Goal: Information Seeking & Learning: Learn about a topic

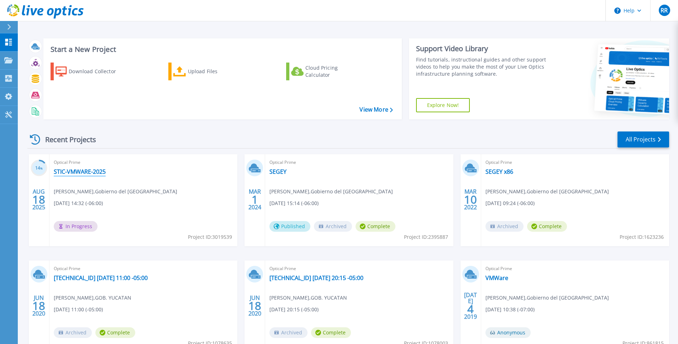
click at [89, 171] on link "STIC-VMWARE-2025" at bounding box center [80, 171] width 52 height 7
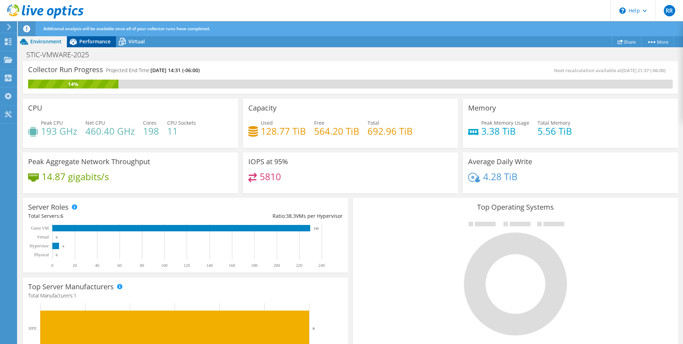
click at [95, 40] on span "Performance" at bounding box center [94, 41] width 31 height 7
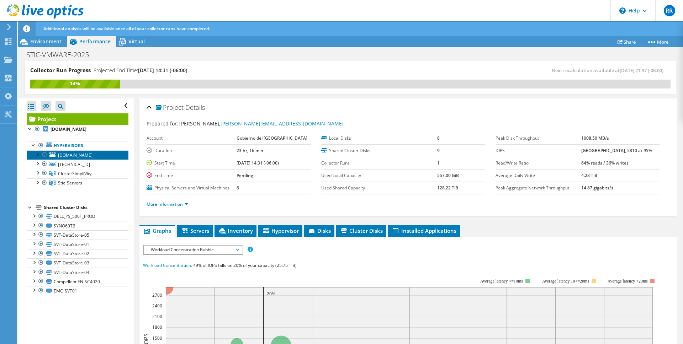
click at [66, 155] on span "[DOMAIN_NAME]" at bounding box center [75, 155] width 35 height 6
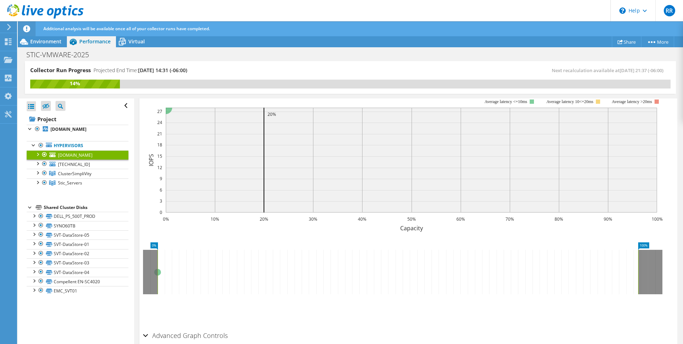
scroll to position [104, 0]
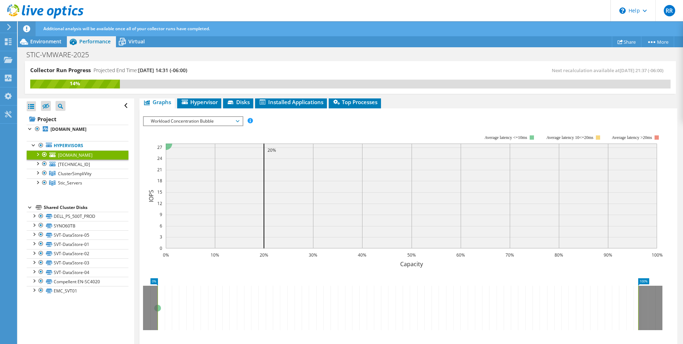
click at [37, 153] on div at bounding box center [37, 153] width 7 height 7
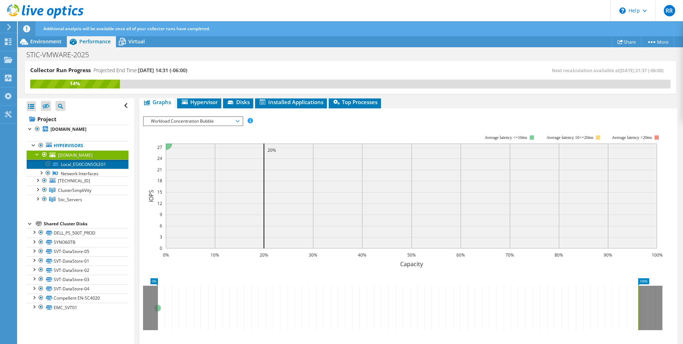
click at [76, 163] on link "Local_ESXICONSOLE01" at bounding box center [78, 164] width 102 height 9
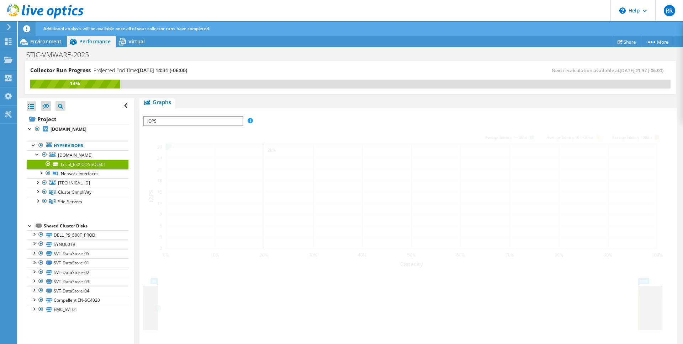
scroll to position [116, 0]
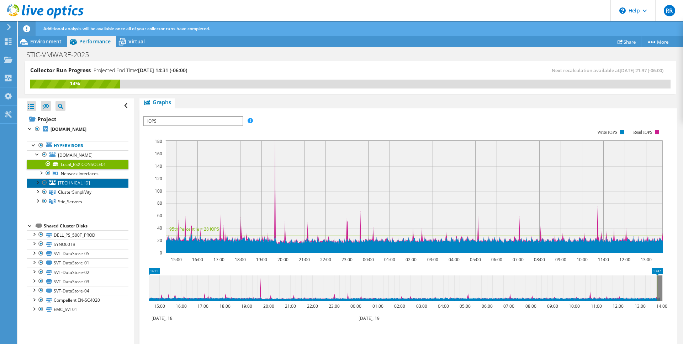
click at [86, 179] on link "[TECHNICAL_ID]" at bounding box center [78, 183] width 102 height 9
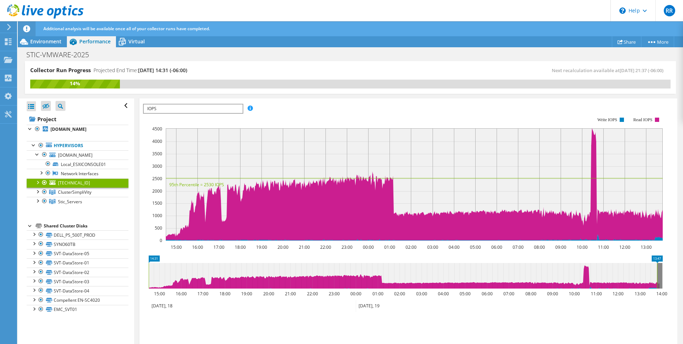
scroll to position [104, 0]
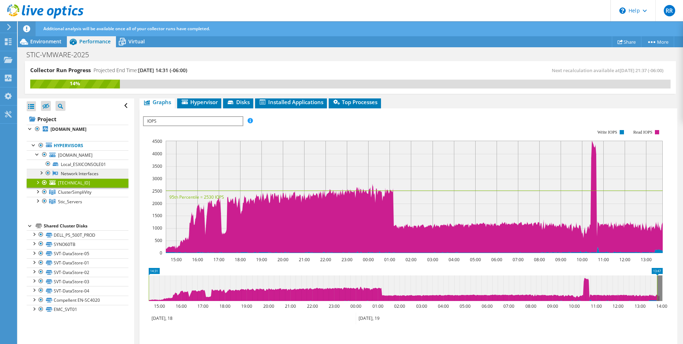
click at [88, 171] on link "Network Interfaces" at bounding box center [78, 173] width 102 height 9
click at [83, 174] on link "Network Interfaces" at bounding box center [78, 173] width 102 height 9
click at [40, 173] on div at bounding box center [40, 172] width 7 height 7
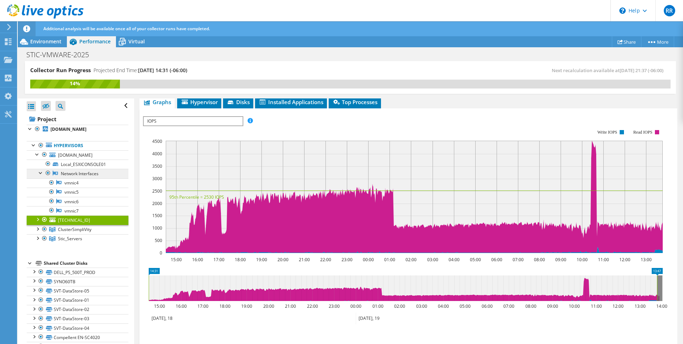
click at [73, 176] on link "Network Interfaces" at bounding box center [78, 173] width 102 height 9
click at [72, 179] on link "vmnic4" at bounding box center [78, 183] width 102 height 9
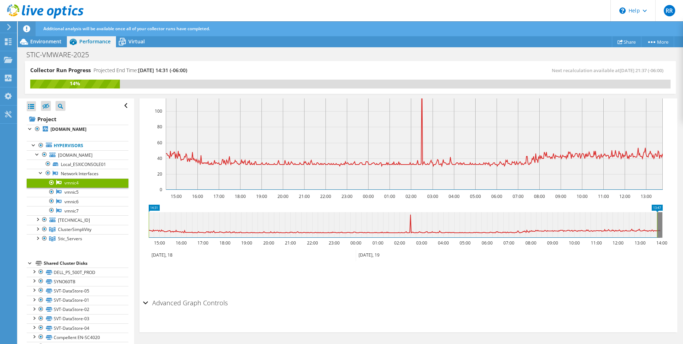
scroll to position [0, 0]
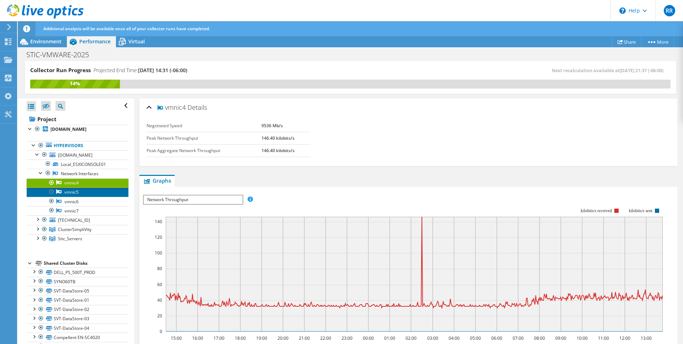
click at [82, 192] on link "vmnic5" at bounding box center [78, 192] width 102 height 9
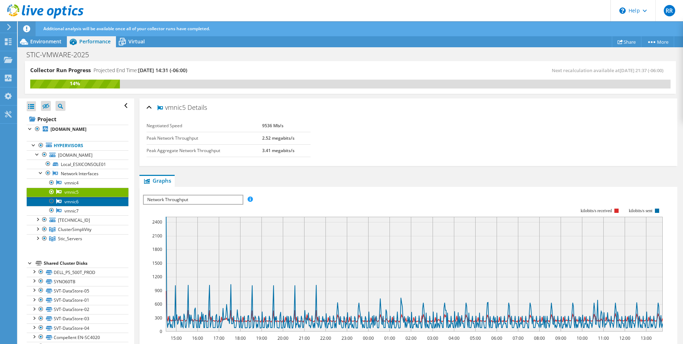
click at [80, 200] on link "vmnic6" at bounding box center [78, 201] width 102 height 9
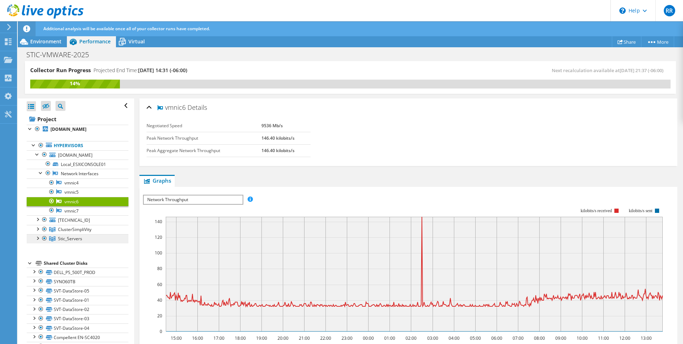
click at [77, 233] on span "Stic_Servers" at bounding box center [74, 230] width 33 height 6
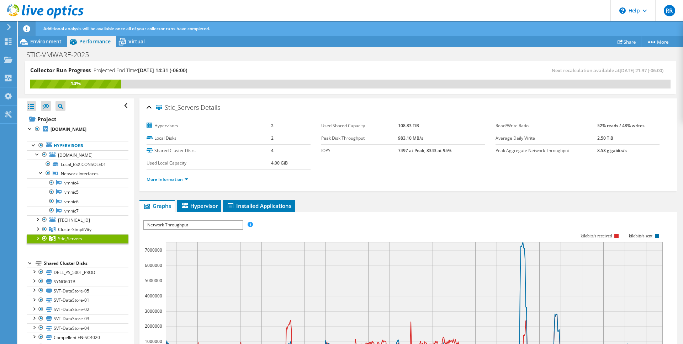
click at [31, 100] on div "Open All Close All Project Tree Filter" at bounding box center [78, 106] width 102 height 15
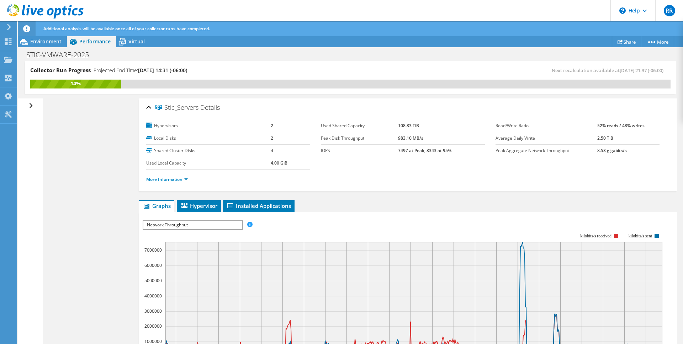
click at [30, 101] on div "Open All Close All Hide Excluded Nodes Project Tree Filter" at bounding box center [32, 106] width 10 height 15
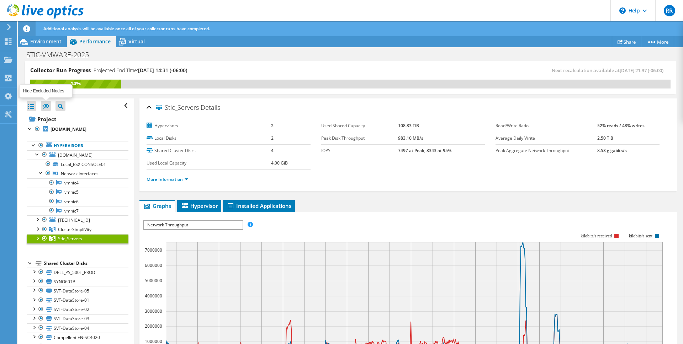
click at [45, 105] on icon at bounding box center [45, 106] width 7 height 5
click at [0, 0] on input "checkbox" at bounding box center [0, 0] width 0 height 0
click at [45, 105] on icon at bounding box center [45, 106] width 7 height 5
click at [0, 0] on input "checkbox" at bounding box center [0, 0] width 0 height 0
click at [44, 43] on span "Environment" at bounding box center [45, 41] width 31 height 7
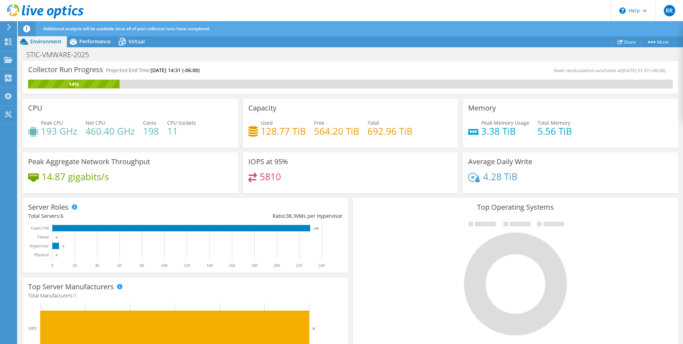
scroll to position [172, 0]
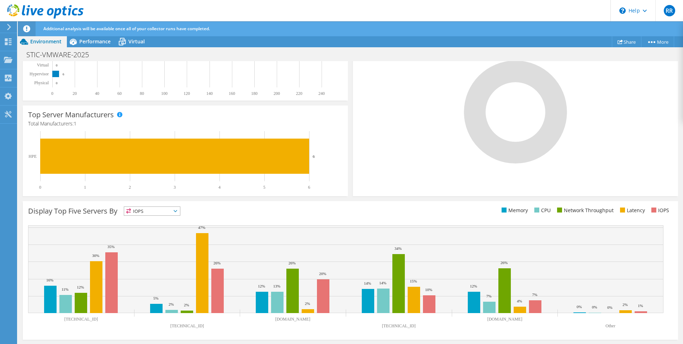
click at [156, 210] on span "IOPS" at bounding box center [152, 211] width 56 height 9
click at [160, 251] on li "Network Throughput" at bounding box center [152, 250] width 56 height 10
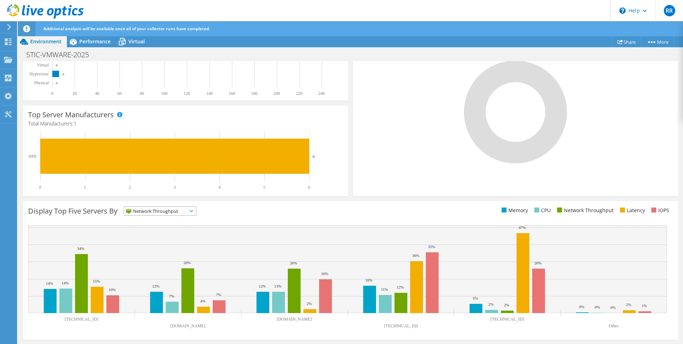
scroll to position [0, 0]
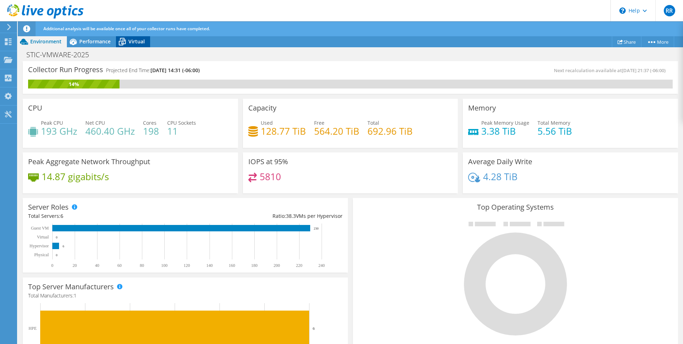
click at [121, 42] on icon at bounding box center [122, 42] width 7 height 6
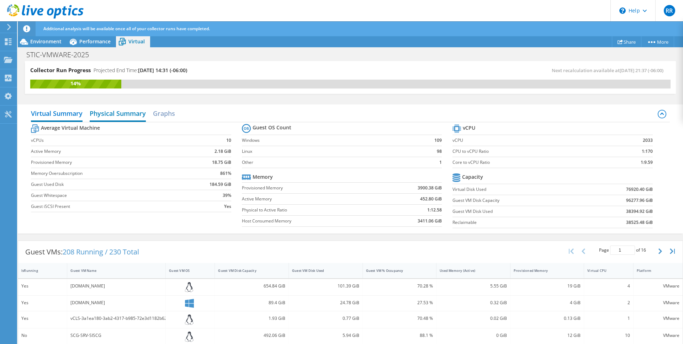
click at [121, 112] on h2 "Physical Summary" at bounding box center [118, 114] width 56 height 16
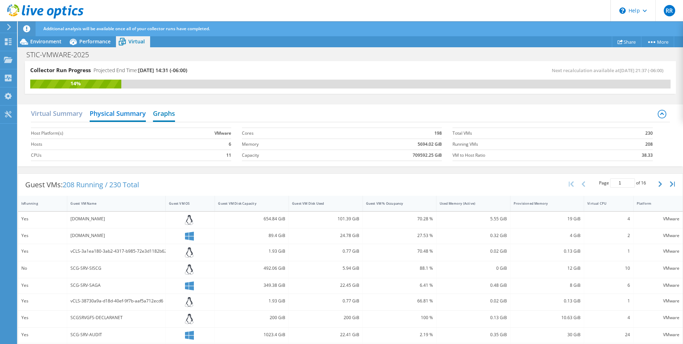
click at [165, 115] on h2 "Graphs" at bounding box center [164, 114] width 22 height 16
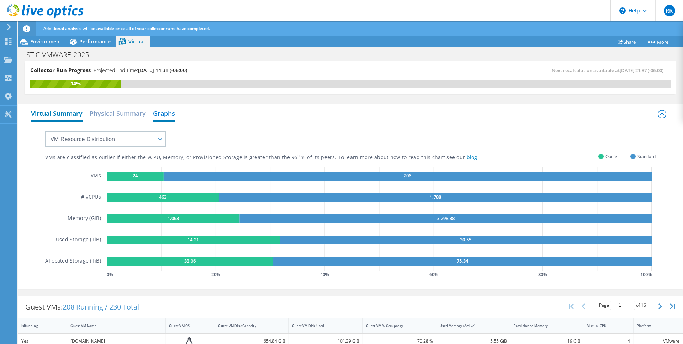
click at [54, 111] on h2 "Virtual Summary" at bounding box center [57, 114] width 52 height 16
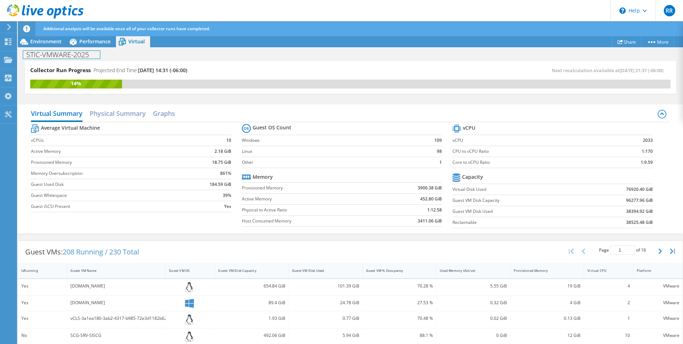
click at [53, 48] on div "STIC-VMWARE-2025 Print" at bounding box center [350, 54] width 665 height 13
click at [52, 45] on div "Environment" at bounding box center [42, 41] width 49 height 11
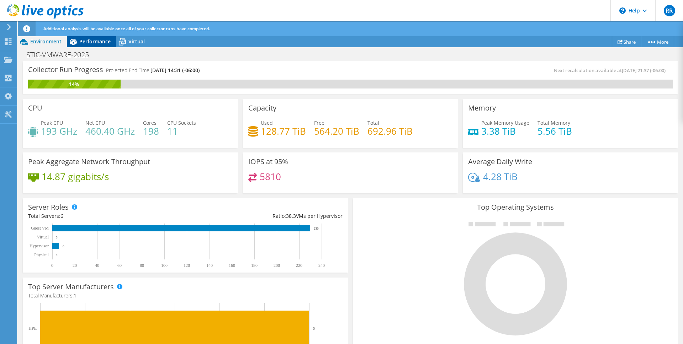
click at [106, 47] on div "Performance" at bounding box center [91, 41] width 49 height 11
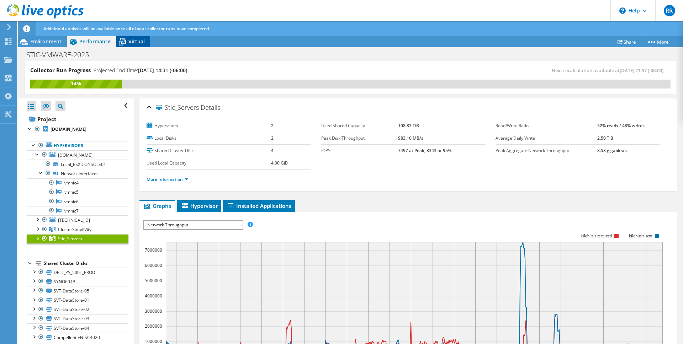
click at [127, 42] on icon at bounding box center [122, 42] width 12 height 12
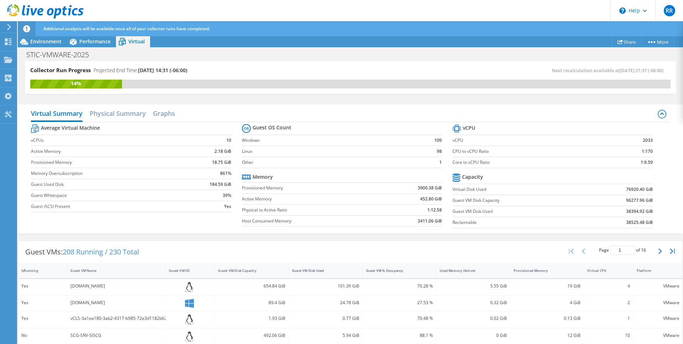
scroll to position [4, 0]
